Goal: Task Accomplishment & Management: Use online tool/utility

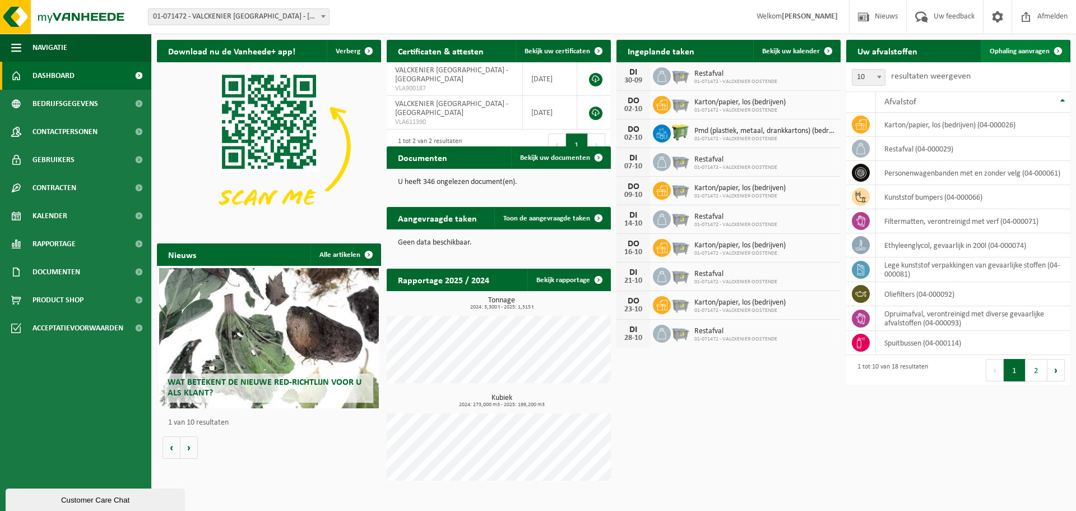
click at [1014, 54] on span "Ophaling aanvragen" at bounding box center [1020, 51] width 60 height 7
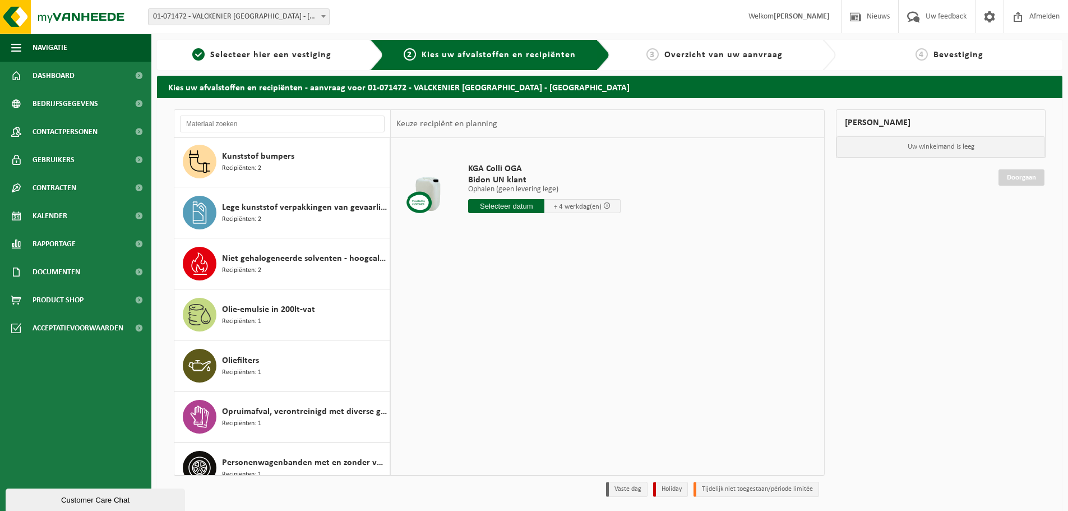
scroll to position [224, 0]
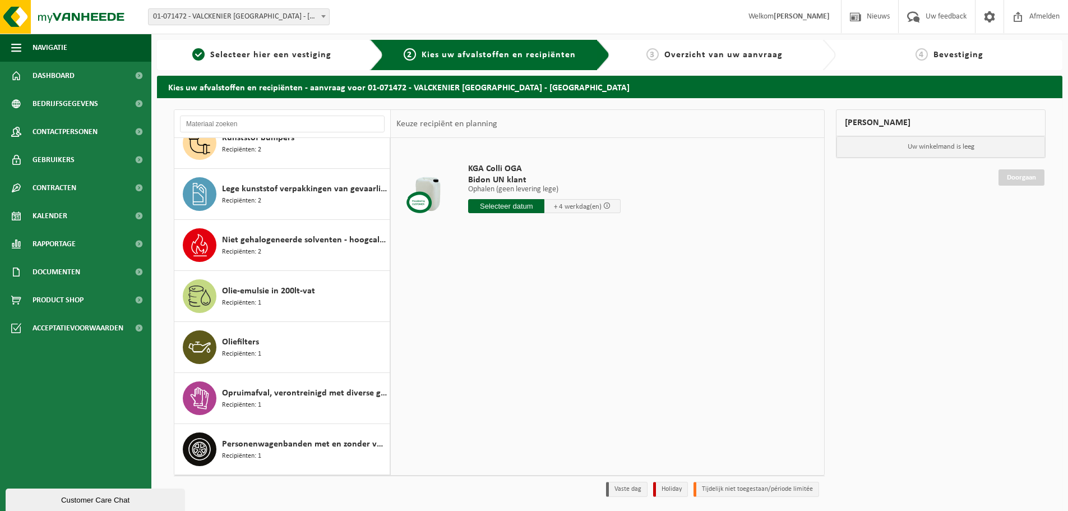
drag, startPoint x: 240, startPoint y: 350, endPoint x: 627, endPoint y: 314, distance: 389.0
click at [239, 350] on span "Recipiënten: 1" at bounding box center [241, 354] width 39 height 11
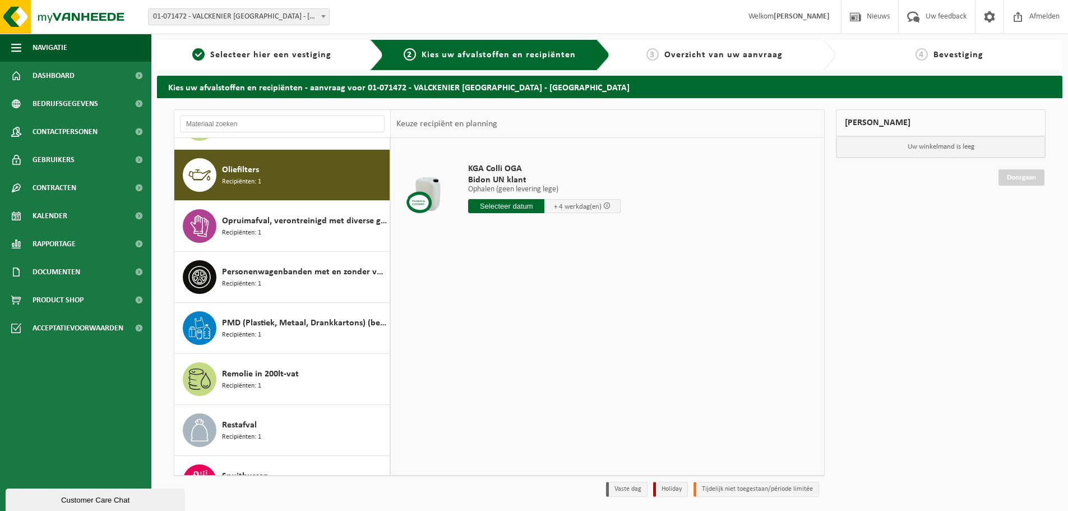
scroll to position [408, 0]
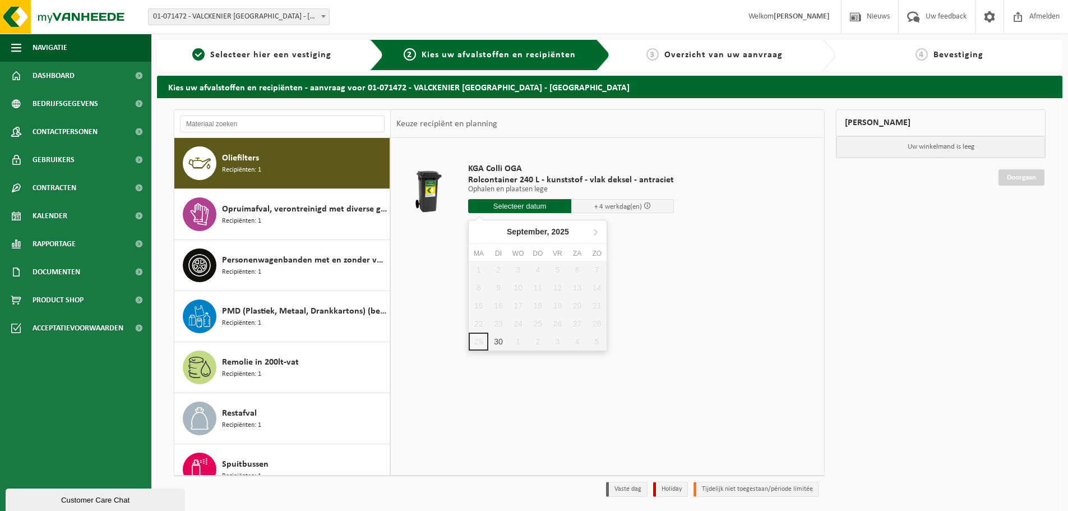
click at [524, 211] on input "text" at bounding box center [519, 206] width 103 height 14
click at [495, 342] on div "30" at bounding box center [498, 341] width 20 height 18
type input "Van [DATE]"
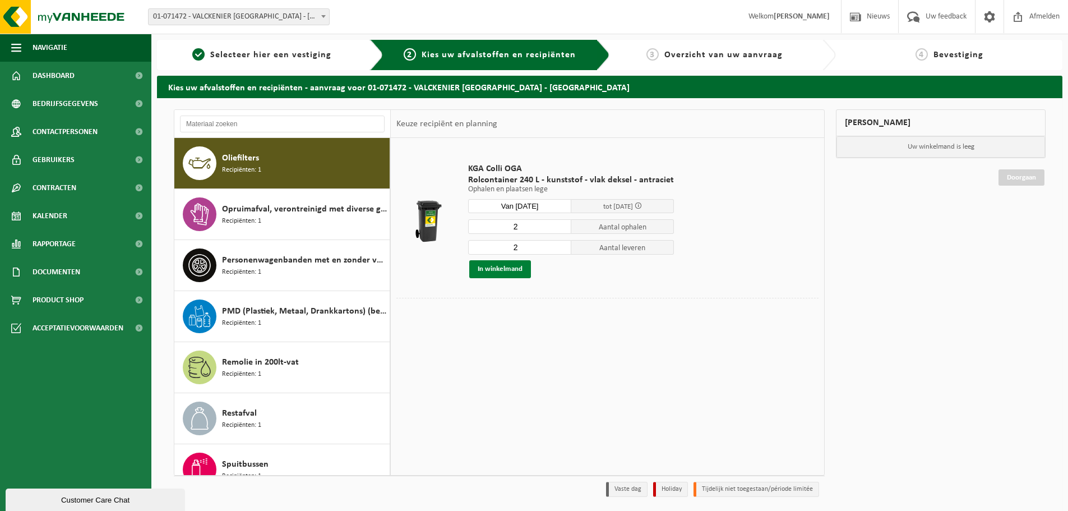
click at [493, 270] on button "In winkelmand" at bounding box center [500, 269] width 62 height 18
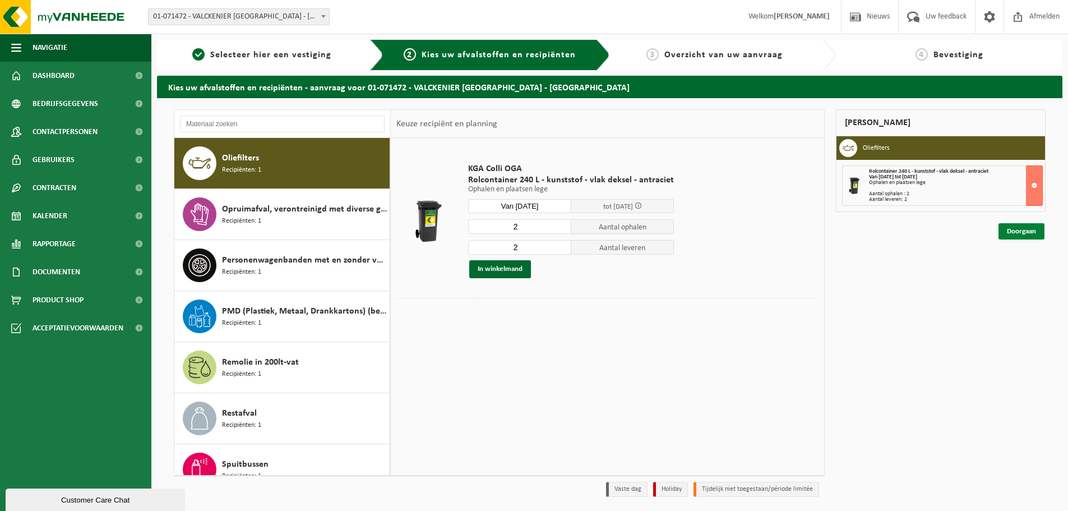
click at [1003, 233] on link "Doorgaan" at bounding box center [1021, 231] width 46 height 16
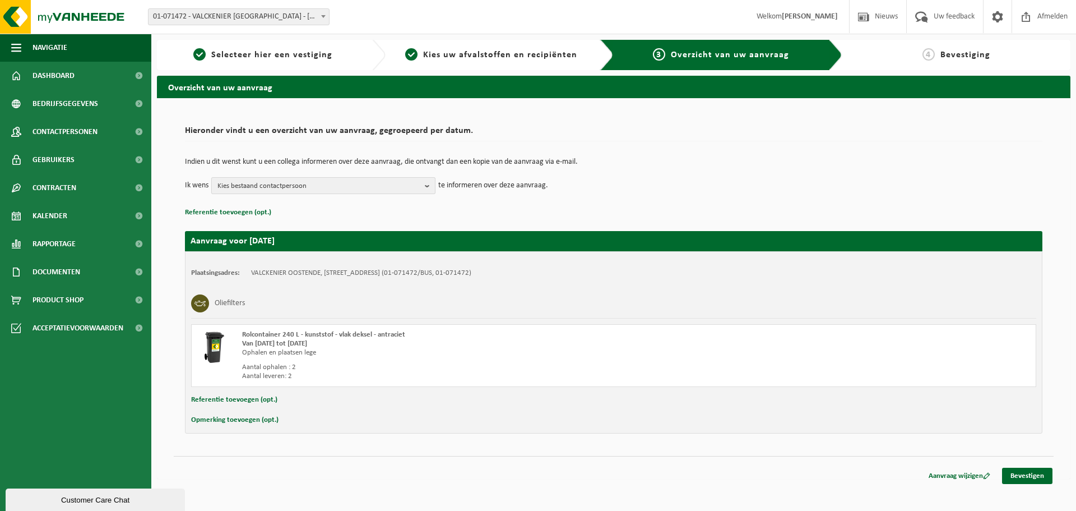
click at [291, 186] on span "Kies bestaand contactpersoon" at bounding box center [318, 186] width 203 height 17
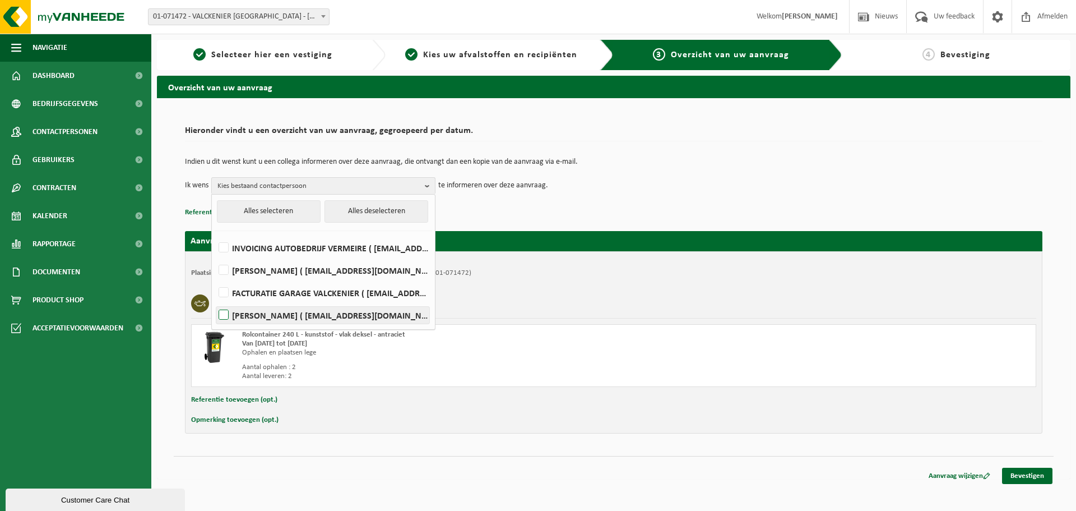
click at [297, 314] on label "[PERSON_NAME] ( [EMAIL_ADDRESS][DOMAIN_NAME] )" at bounding box center [322, 315] width 213 height 17
click at [215, 301] on input "[PERSON_NAME] ( [EMAIL_ADDRESS][DOMAIN_NAME] )" at bounding box center [214, 300] width 1 height 1
checkbox input "true"
click at [729, 170] on td "Indien u dit wenst kunt u een collega informeren over deze aanvraag, die ontvan…" at bounding box center [614, 167] width 858 height 19
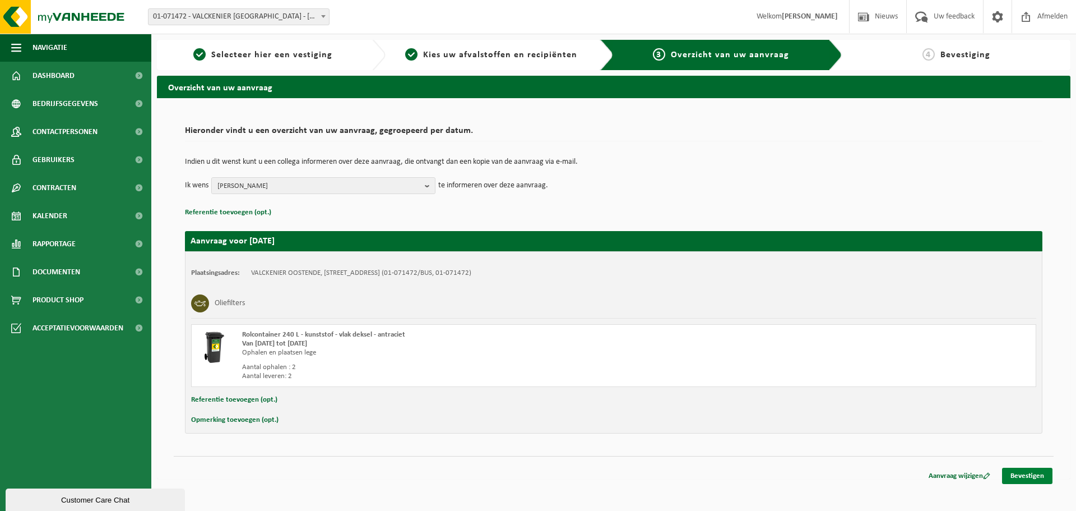
click at [1016, 468] on link "Bevestigen" at bounding box center [1027, 475] width 50 height 16
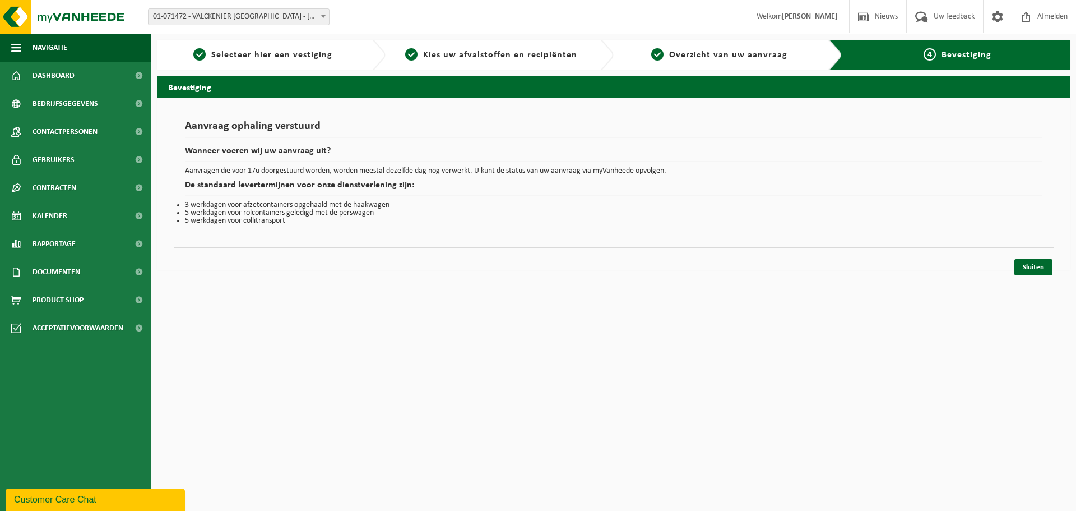
click at [515, 379] on html "Vestiging: 01-071472 - VALCKENIER OOSTENDE - OOSTENDE 01-071472 - VALCKENIER OO…" at bounding box center [538, 255] width 1076 height 511
